Goal: Navigation & Orientation: Find specific page/section

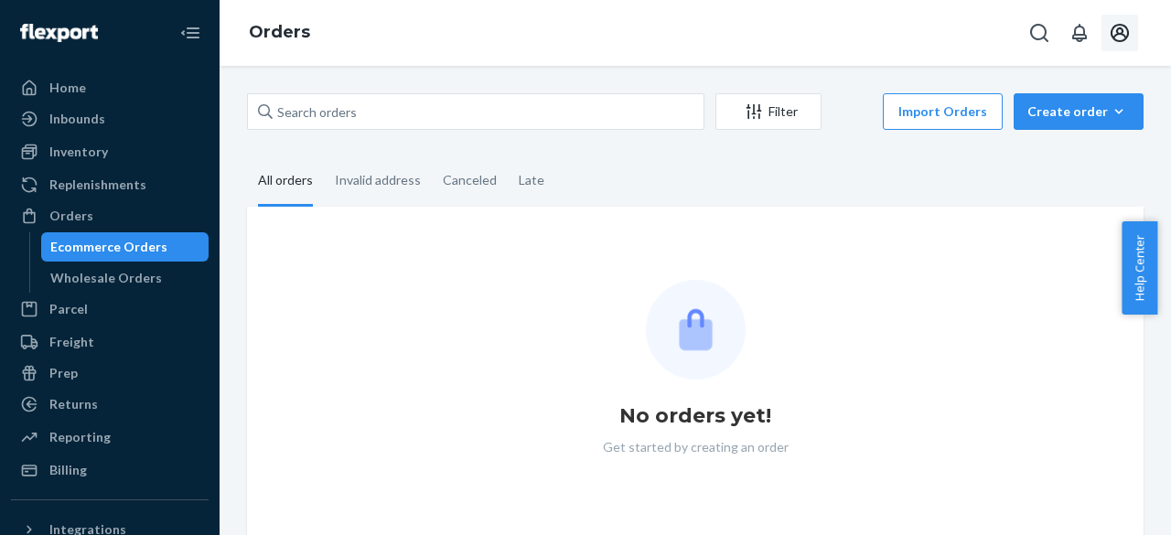
click at [1111, 34] on icon "Open account menu" at bounding box center [1120, 33] width 18 height 18
click at [122, 83] on div "Home" at bounding box center [110, 88] width 194 height 26
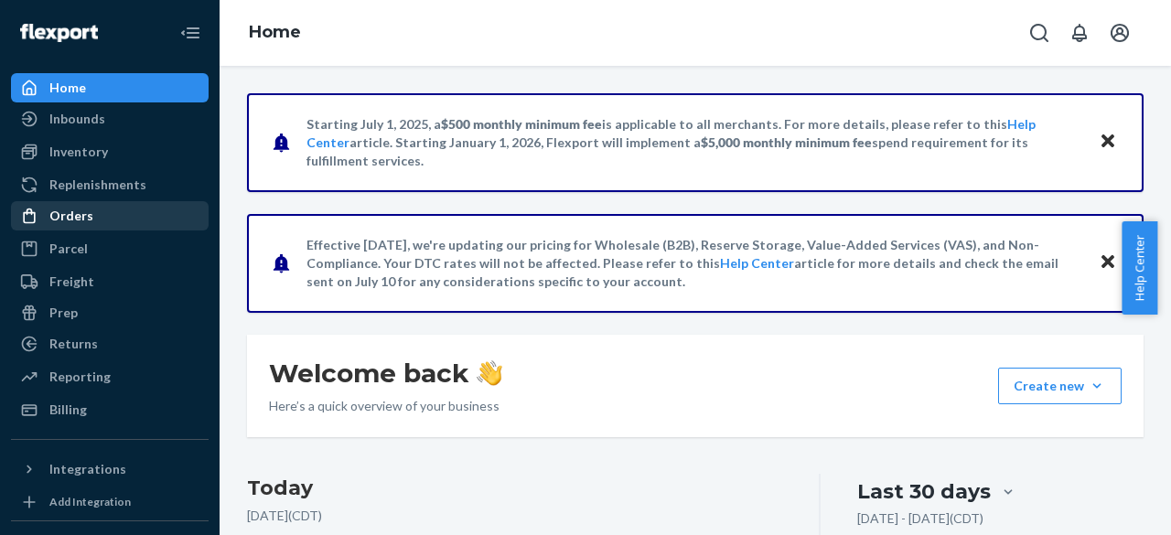
click at [113, 219] on div "Orders" at bounding box center [110, 216] width 194 height 26
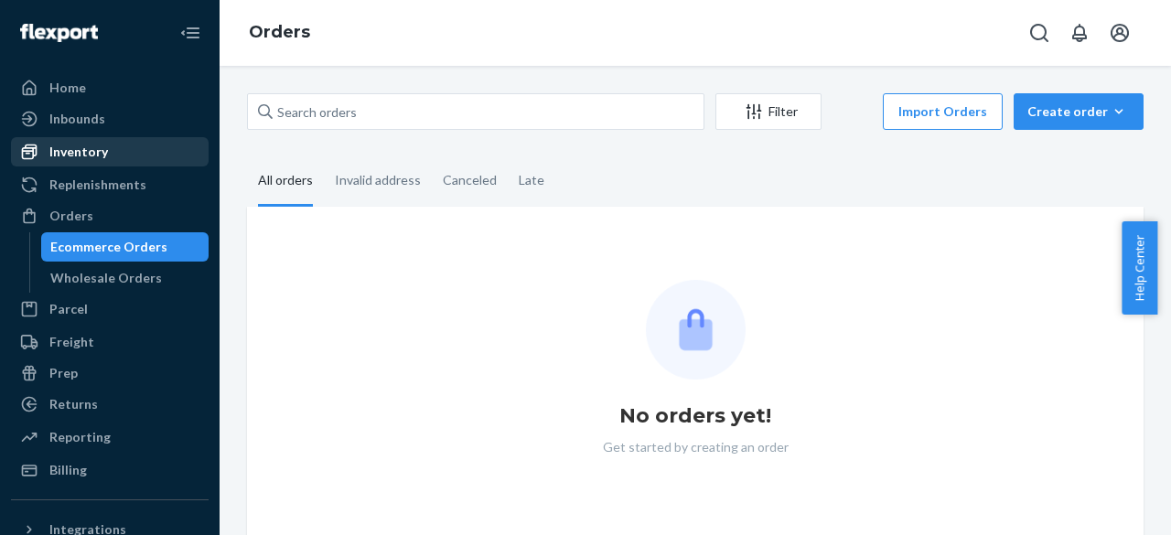
click at [117, 158] on div "Inventory" at bounding box center [110, 152] width 194 height 26
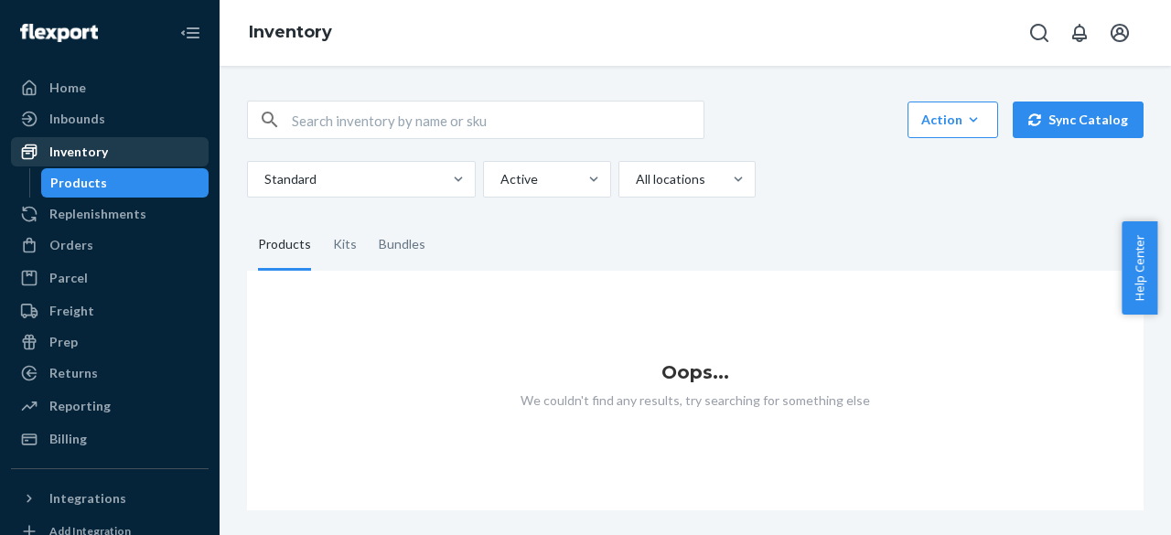
click at [130, 138] on link "Inventory" at bounding box center [110, 151] width 198 height 29
click at [126, 142] on div "Inventory" at bounding box center [110, 152] width 194 height 26
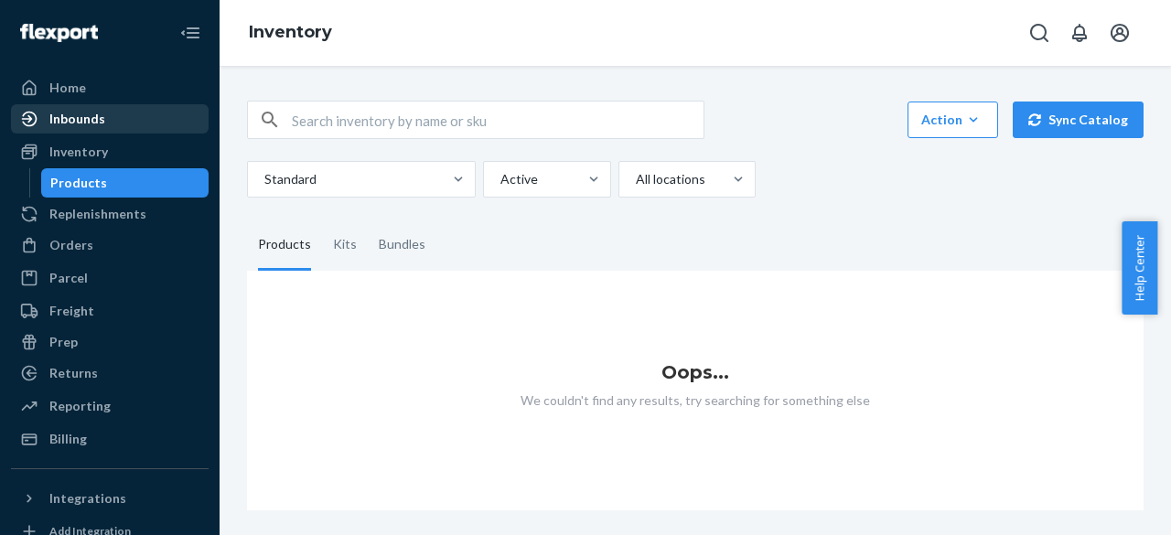
click at [106, 109] on div "Inbounds" at bounding box center [110, 119] width 194 height 26
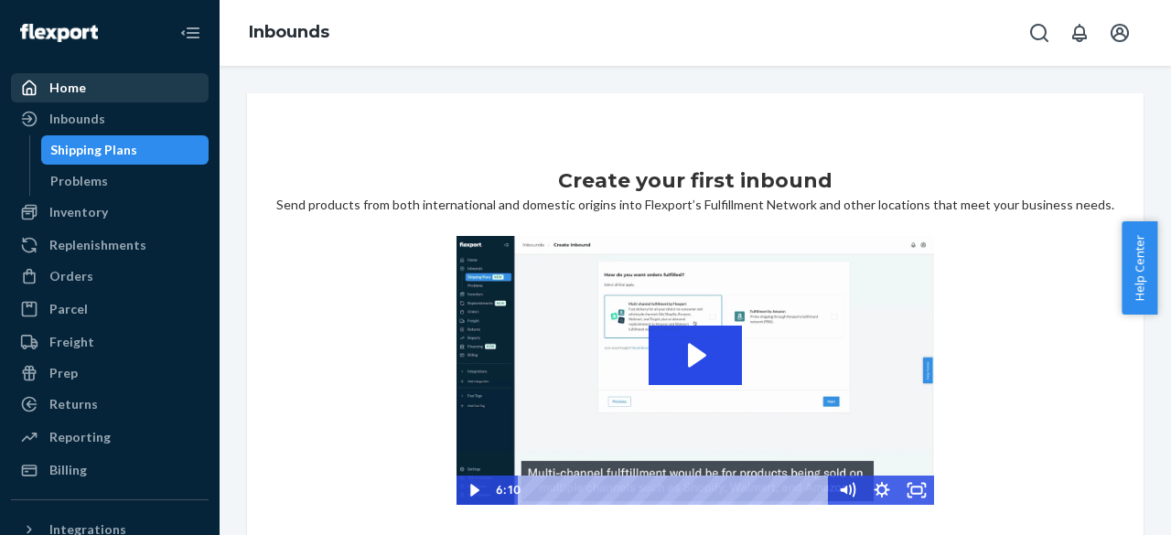
click at [90, 89] on div "Home" at bounding box center [110, 88] width 194 height 26
